Goal: Information Seeking & Learning: Learn about a topic

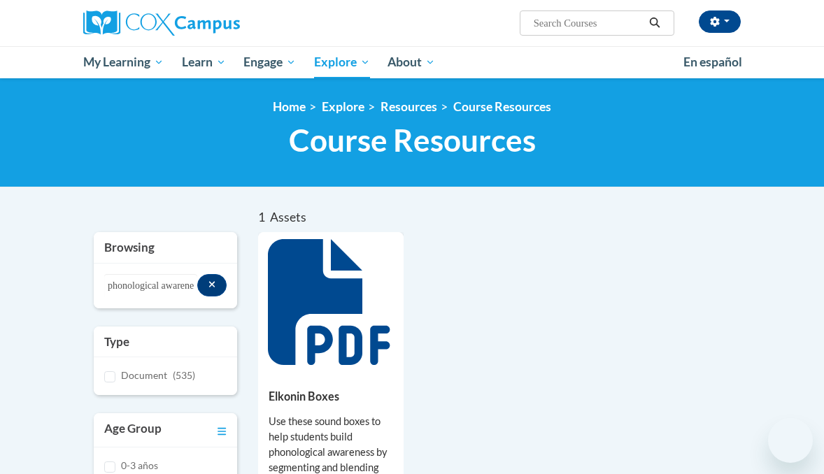
click at [545, 19] on input "Search..." at bounding box center [588, 23] width 112 height 17
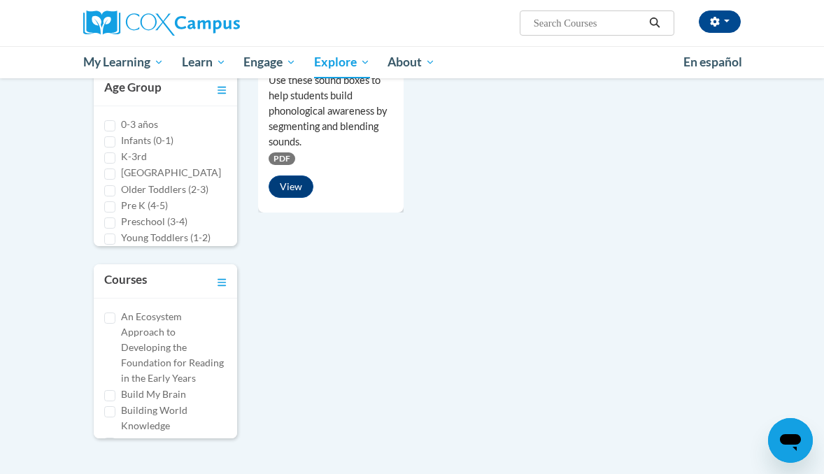
type input "phonological and phonemic awareness assessment"
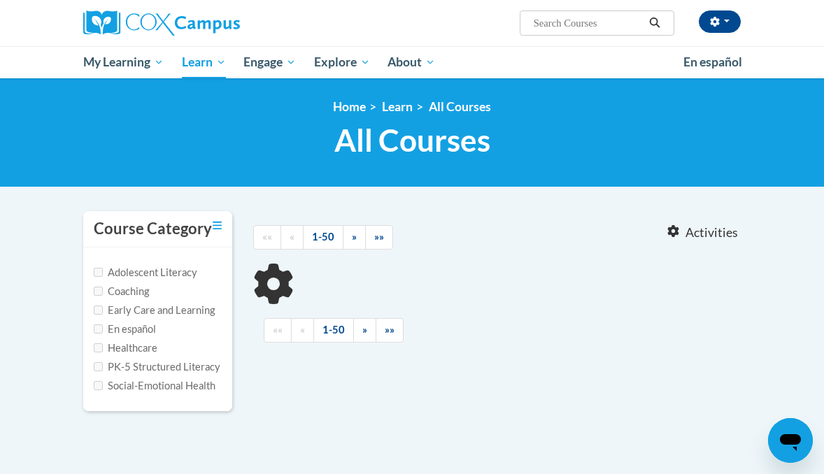
type input "phonological and phonemic awareness assessment"
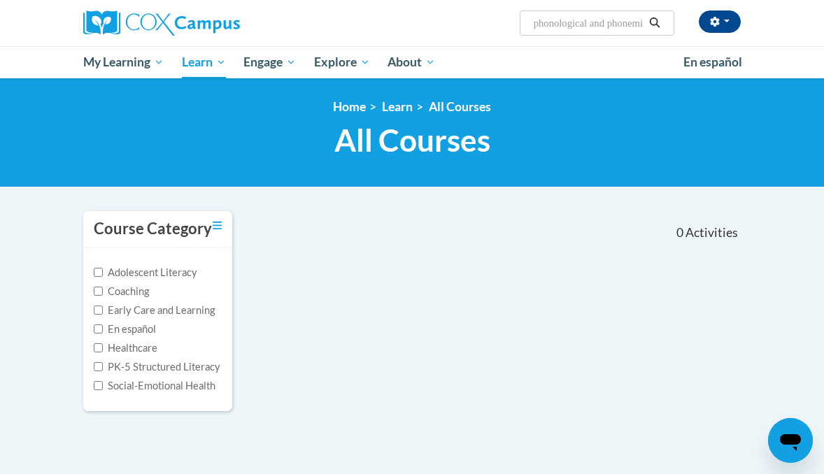
click at [166, 274] on label "Adolescent Literacy" at bounding box center [146, 272] width 104 height 15
click at [103, 274] on input "Adolescent Literacy" at bounding box center [98, 272] width 9 height 9
checkbox input "true"
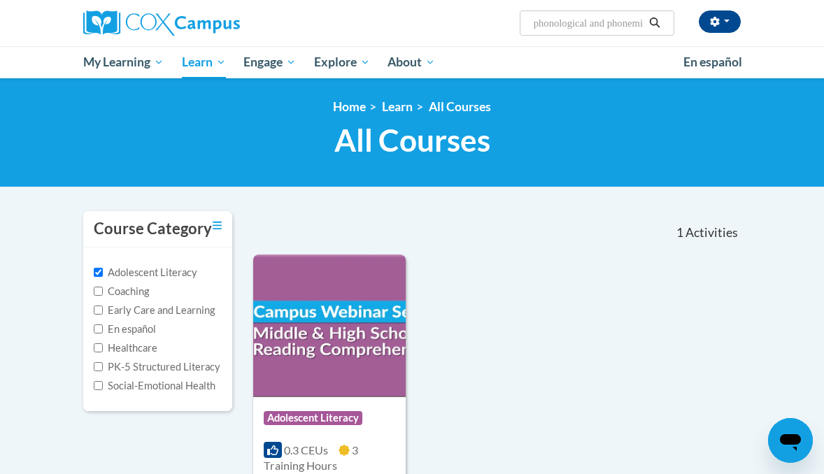
click at [146, 289] on label "Coaching" at bounding box center [121, 291] width 55 height 15
click at [103, 289] on input "Coaching" at bounding box center [98, 291] width 9 height 9
checkbox input "true"
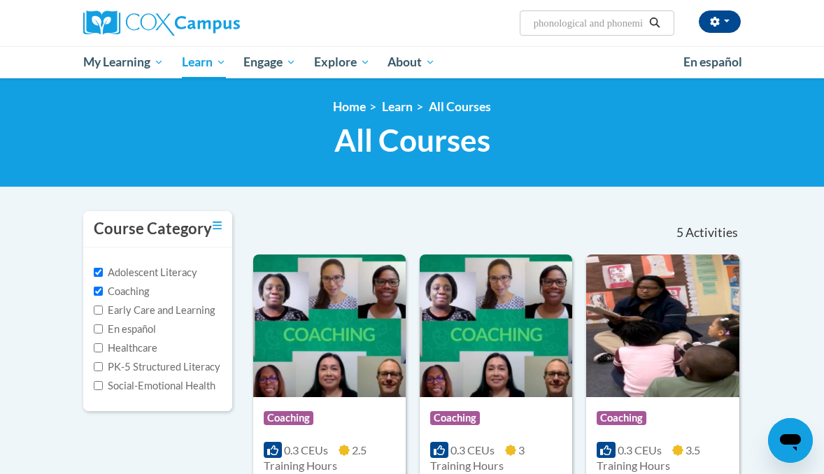
click at [141, 309] on label "Early Care and Learning" at bounding box center [154, 310] width 121 height 15
click at [103, 309] on input "Early Care and Learning" at bounding box center [98, 310] width 9 height 9
checkbox input "true"
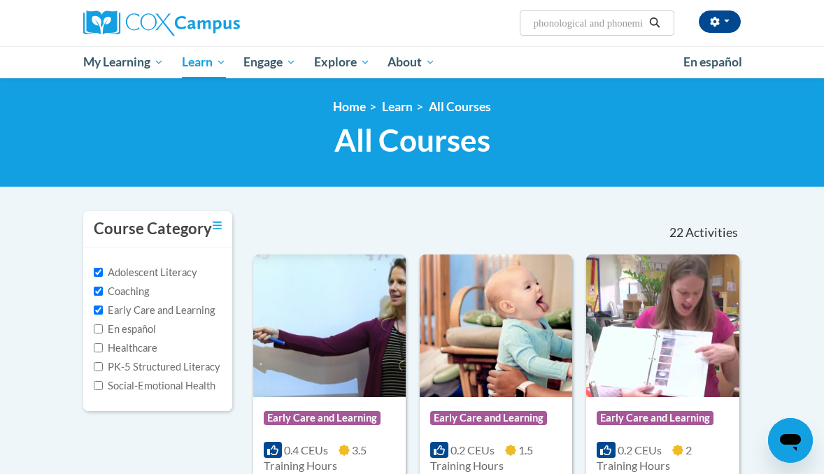
click at [135, 326] on label "En español" at bounding box center [125, 329] width 62 height 15
click at [103, 326] on input "En español" at bounding box center [98, 329] width 9 height 9
checkbox input "true"
click at [132, 342] on label "Healthcare" at bounding box center [126, 348] width 64 height 15
click at [103, 343] on input "Healthcare" at bounding box center [98, 347] width 9 height 9
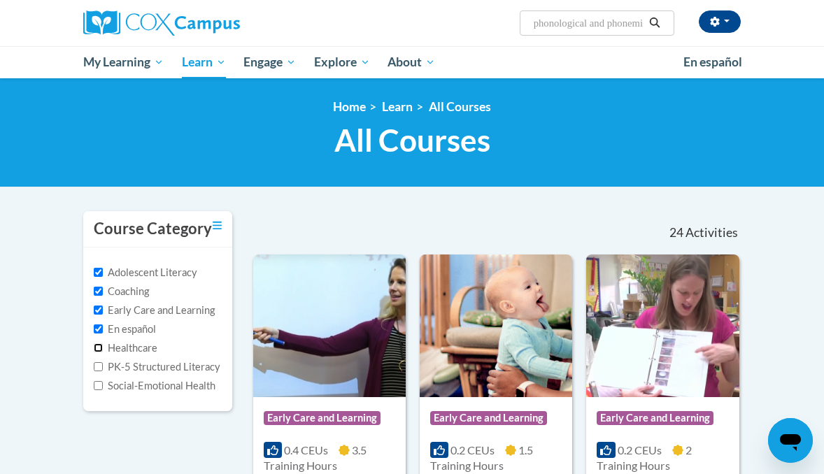
checkbox input "true"
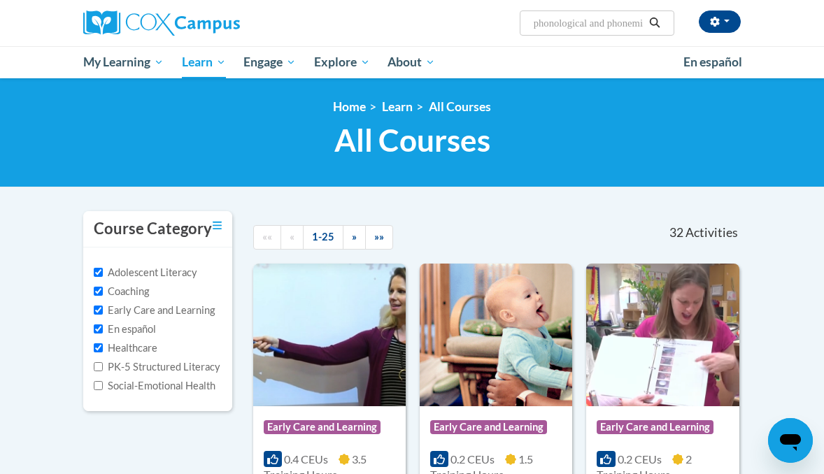
click at [131, 365] on label "PK-5 Structured Literacy" at bounding box center [157, 367] width 127 height 15
click at [103, 365] on input "PK-5 Structured Literacy" at bounding box center [98, 366] width 9 height 9
checkbox input "true"
click at [132, 387] on label "Social-Emotional Health" at bounding box center [155, 385] width 122 height 15
click at [103, 387] on input "Social-Emotional Health" at bounding box center [98, 385] width 9 height 9
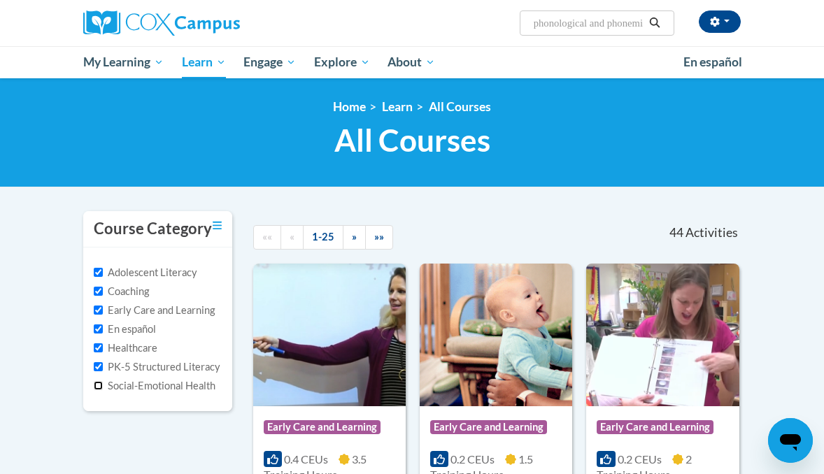
checkbox input "true"
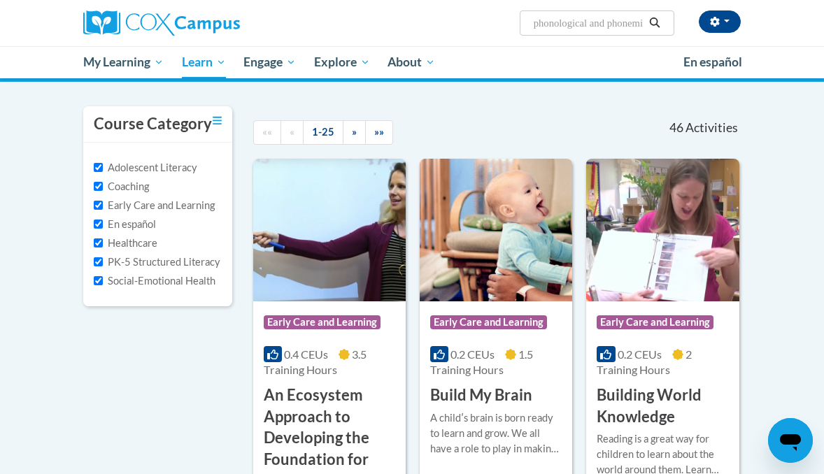
scroll to position [134, 0]
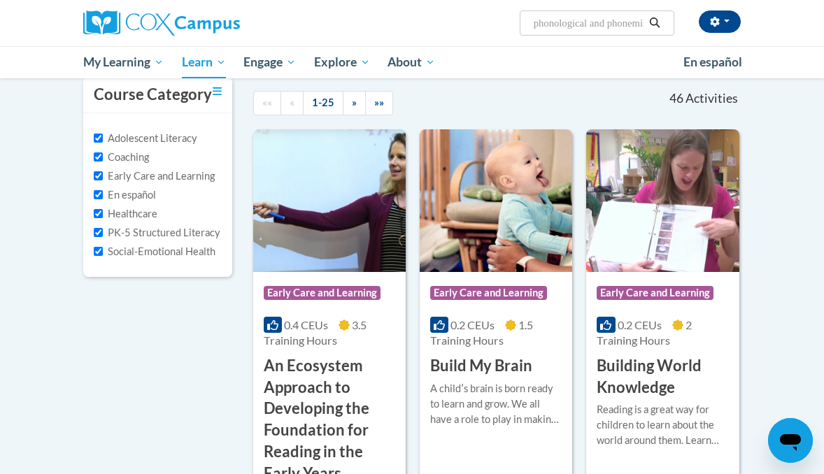
click at [131, 135] on label "Adolescent Literacy" at bounding box center [146, 138] width 104 height 15
click at [103, 135] on input "Adolescent Literacy" at bounding box center [98, 138] width 9 height 9
checkbox input "false"
click at [131, 150] on label "Coaching" at bounding box center [121, 157] width 55 height 15
click at [103, 153] on input "Coaching" at bounding box center [98, 157] width 9 height 9
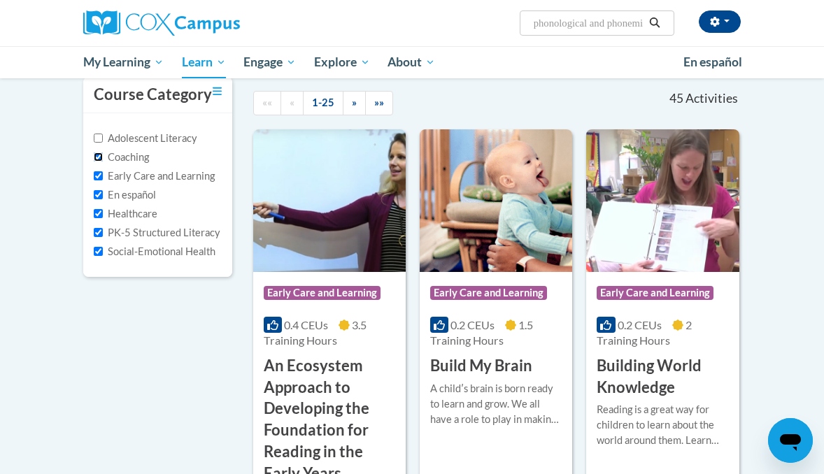
checkbox input "false"
click at [129, 187] on label "En español" at bounding box center [125, 194] width 62 height 15
click at [103, 190] on input "En español" at bounding box center [98, 194] width 9 height 9
checkbox input "false"
click at [128, 210] on label "Healthcare" at bounding box center [126, 213] width 64 height 15
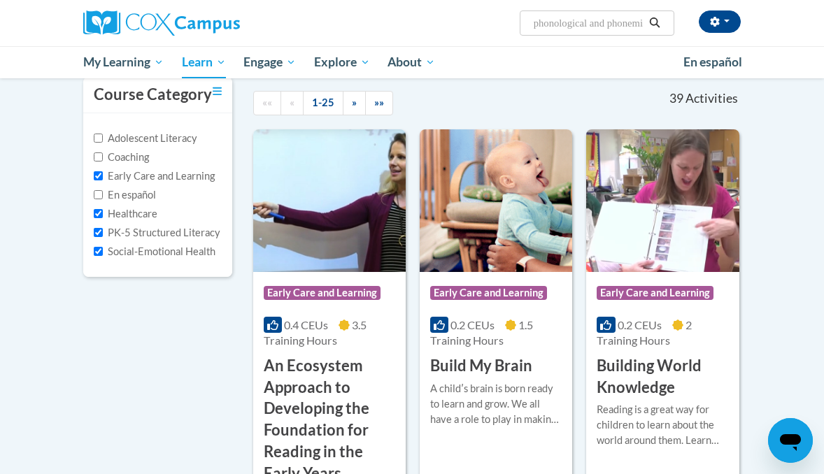
click at [103, 210] on input "Healthcare" at bounding box center [98, 213] width 9 height 9
checkbox input "false"
click at [131, 246] on label "Social-Emotional Health" at bounding box center [155, 251] width 122 height 15
click at [103, 247] on input "Social-Emotional Health" at bounding box center [98, 251] width 9 height 9
checkbox input "false"
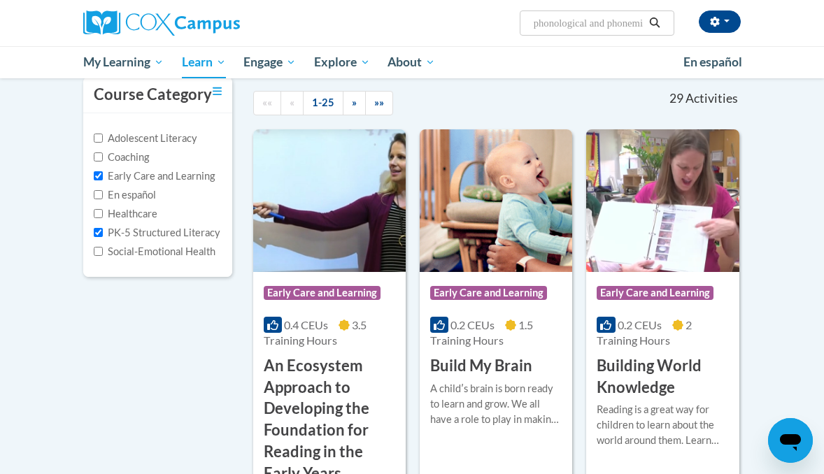
click at [129, 181] on label "Early Care and Learning" at bounding box center [154, 176] width 121 height 15
click at [103, 180] on input "Early Care and Learning" at bounding box center [98, 175] width 9 height 9
checkbox input "false"
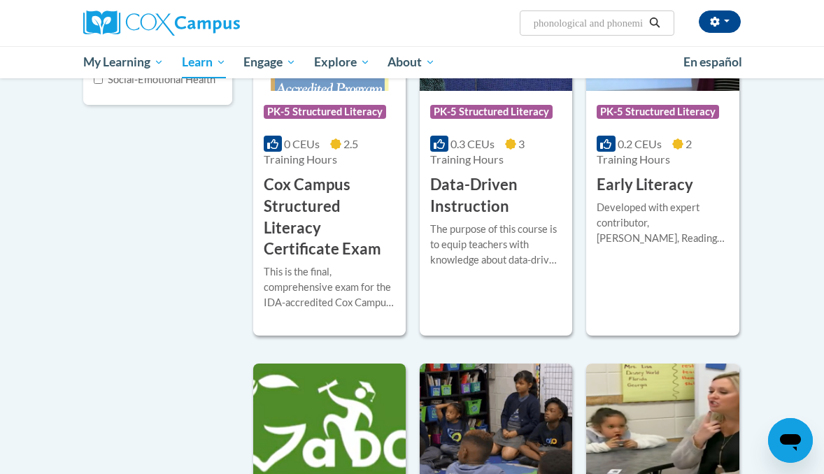
scroll to position [0, 0]
